Goal: Transaction & Acquisition: Purchase product/service

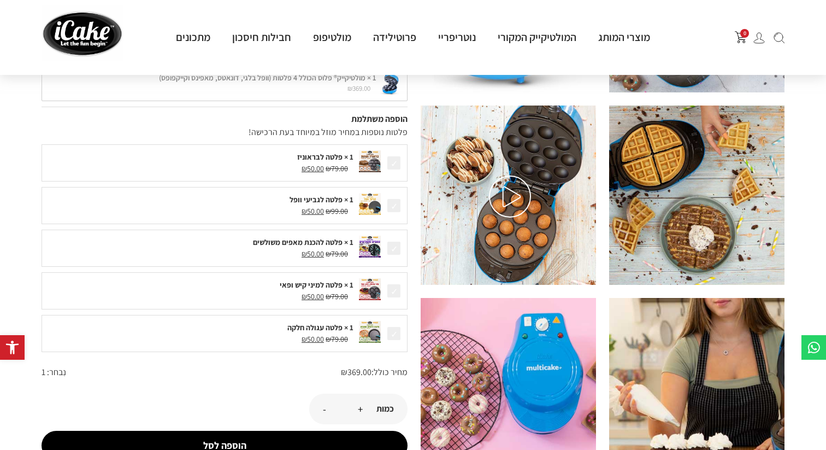
scroll to position [179, 0]
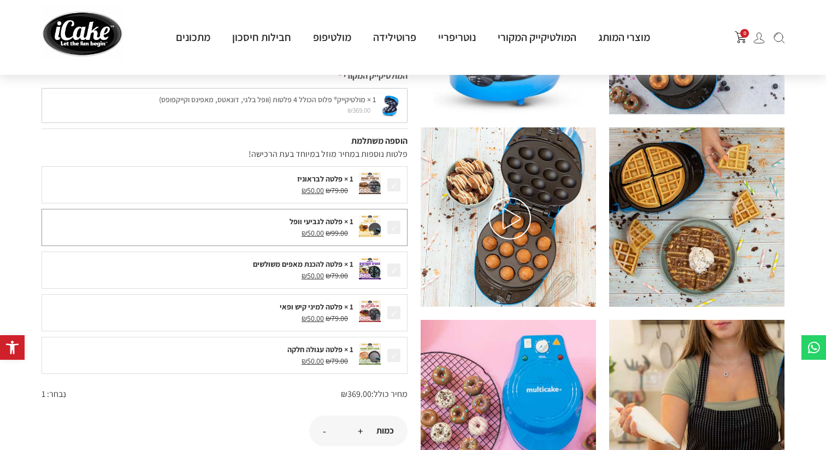
click at [375, 227] on img at bounding box center [370, 226] width 22 height 22
click at [328, 226] on div "1 × פלטה לגביעי וופל" at bounding box center [201, 221] width 306 height 11
click at [326, 214] on div "1 × פלטה לגביעי וופל ₪ 99.00 המחיר המקורי היה: ₪99.00. ₪ 50.00 המחיר הנוכחי הוא…" at bounding box center [225, 227] width 366 height 37
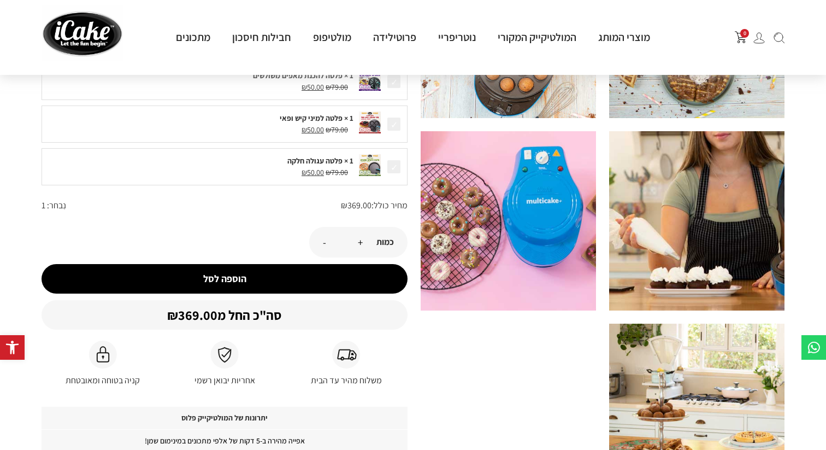
scroll to position [361, 0]
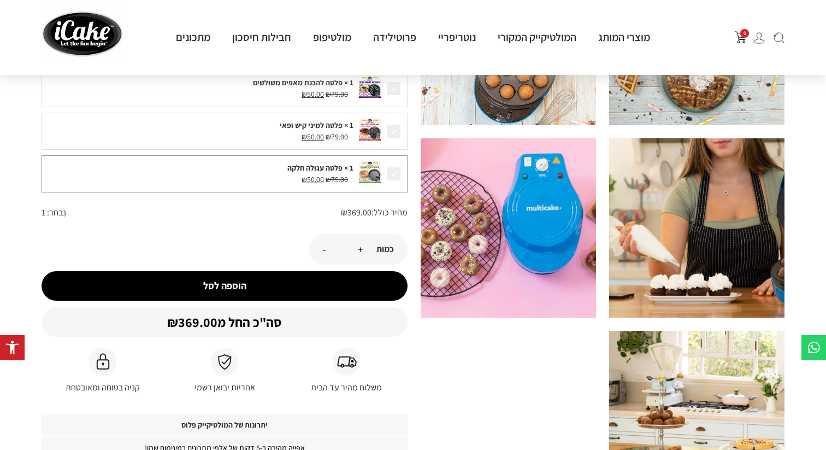
click at [392, 176] on span at bounding box center [393, 173] width 15 height 15
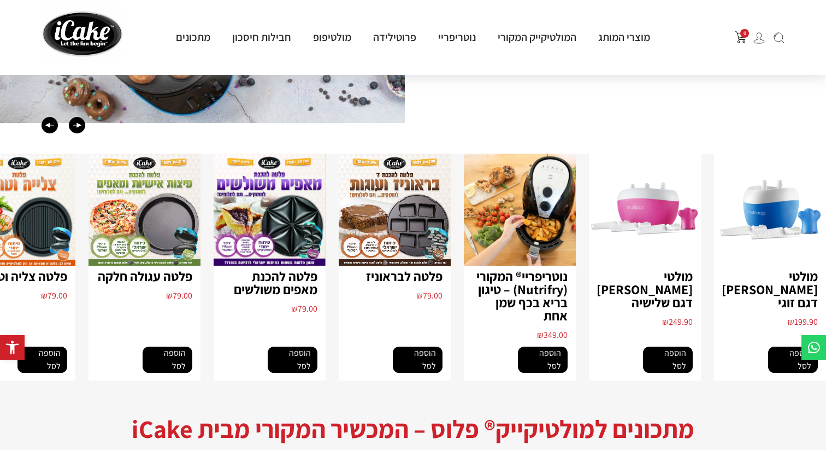
scroll to position [1611, 0]
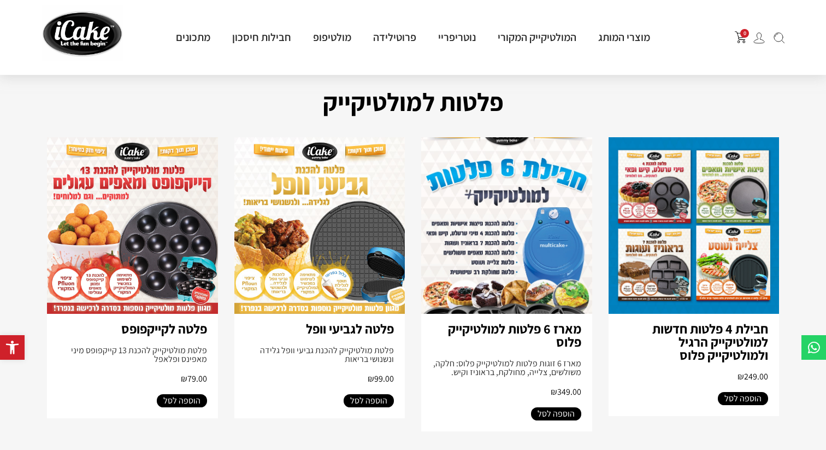
scroll to position [74, 0]
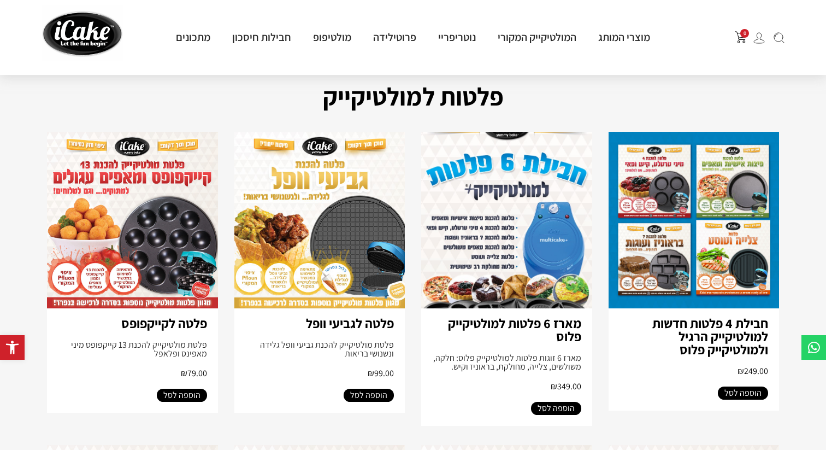
click at [153, 240] on img at bounding box center [132, 220] width 171 height 176
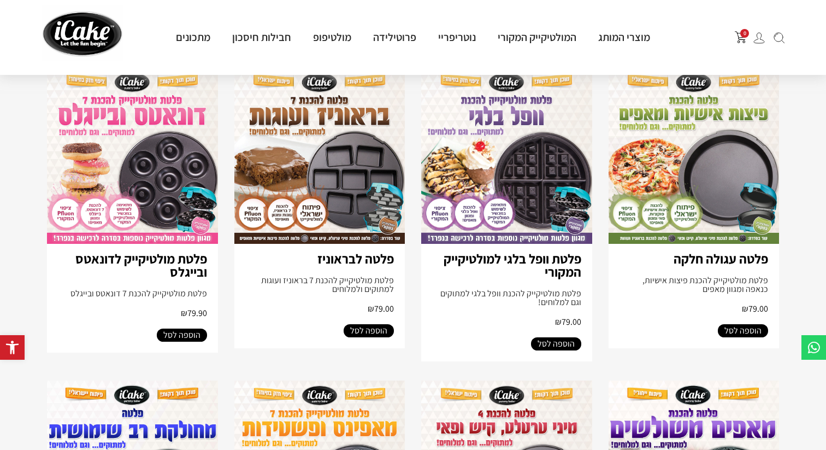
scroll to position [433, 0]
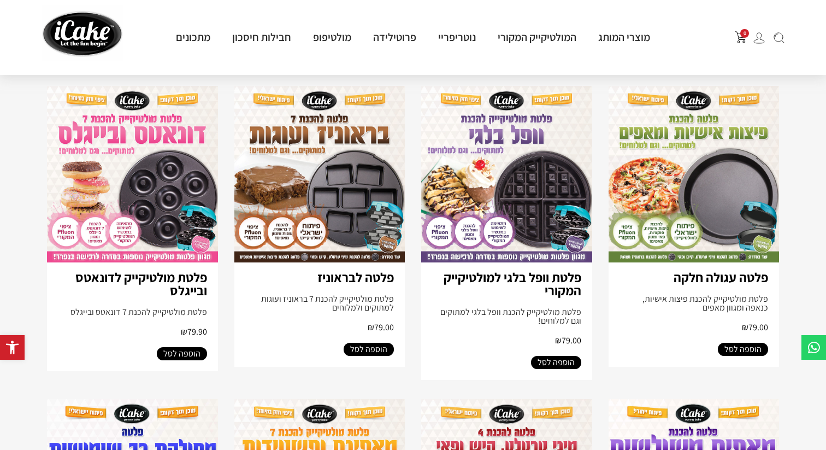
click at [723, 165] on img at bounding box center [694, 174] width 171 height 176
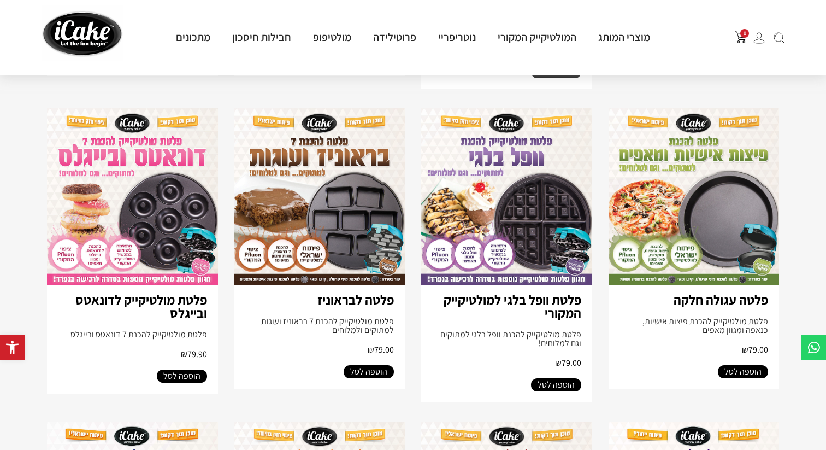
scroll to position [410, 0]
